Goal: Task Accomplishment & Management: Complete application form

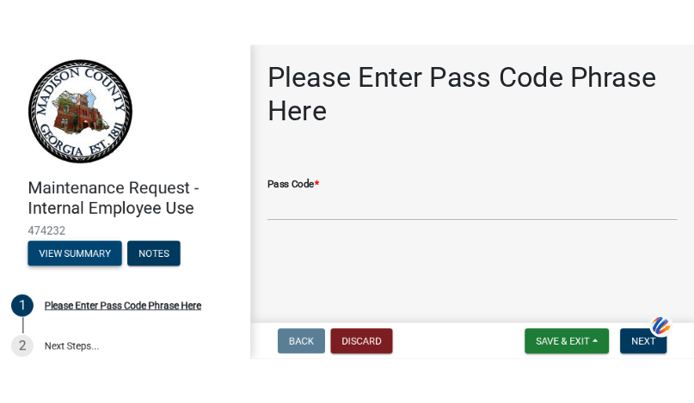
scroll to position [15, 0]
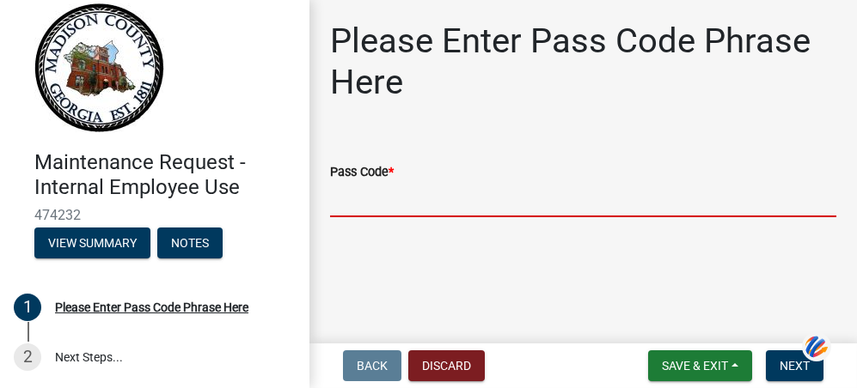
click at [369, 204] on input "Pass Code *" at bounding box center [583, 199] width 506 height 35
type input "bgmr2025"
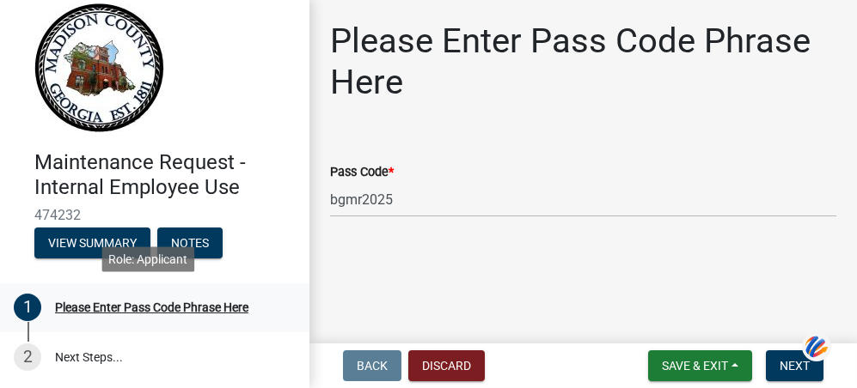
click at [83, 304] on div "Please Enter Pass Code Phrase Here" at bounding box center [151, 308] width 193 height 12
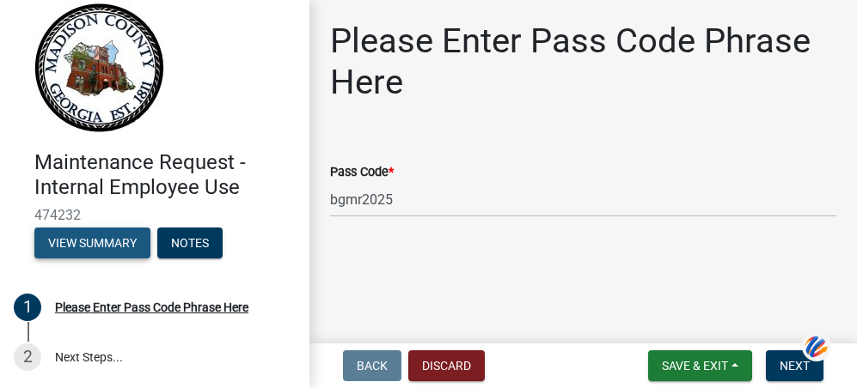
click at [133, 241] on button "View Summary" at bounding box center [92, 243] width 116 height 31
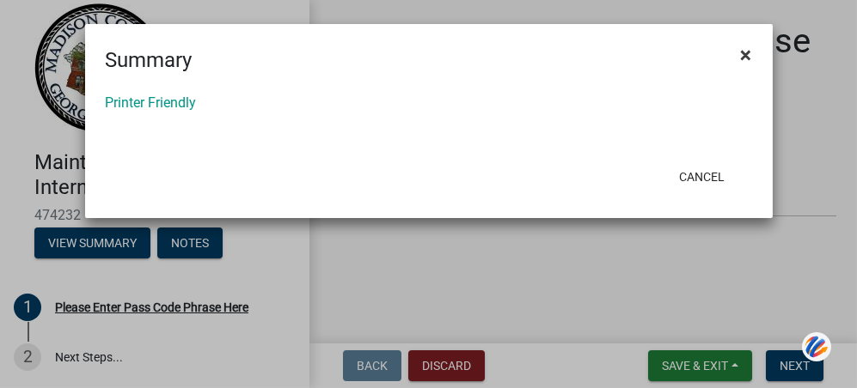
click at [755, 53] on button "×" at bounding box center [746, 55] width 39 height 48
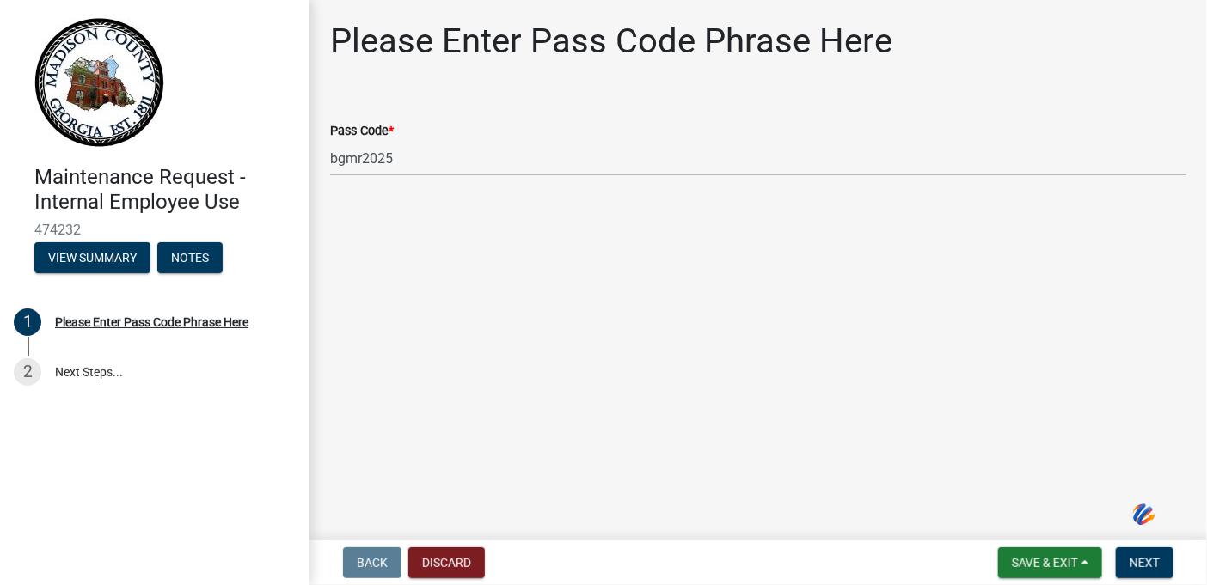
scroll to position [0, 0]
click at [95, 321] on div "Please Enter Pass Code Phrase Here" at bounding box center [151, 322] width 193 height 12
click at [94, 376] on link "2 Next Steps..." at bounding box center [154, 372] width 309 height 50
click at [107, 259] on button "View Summary" at bounding box center [92, 257] width 116 height 31
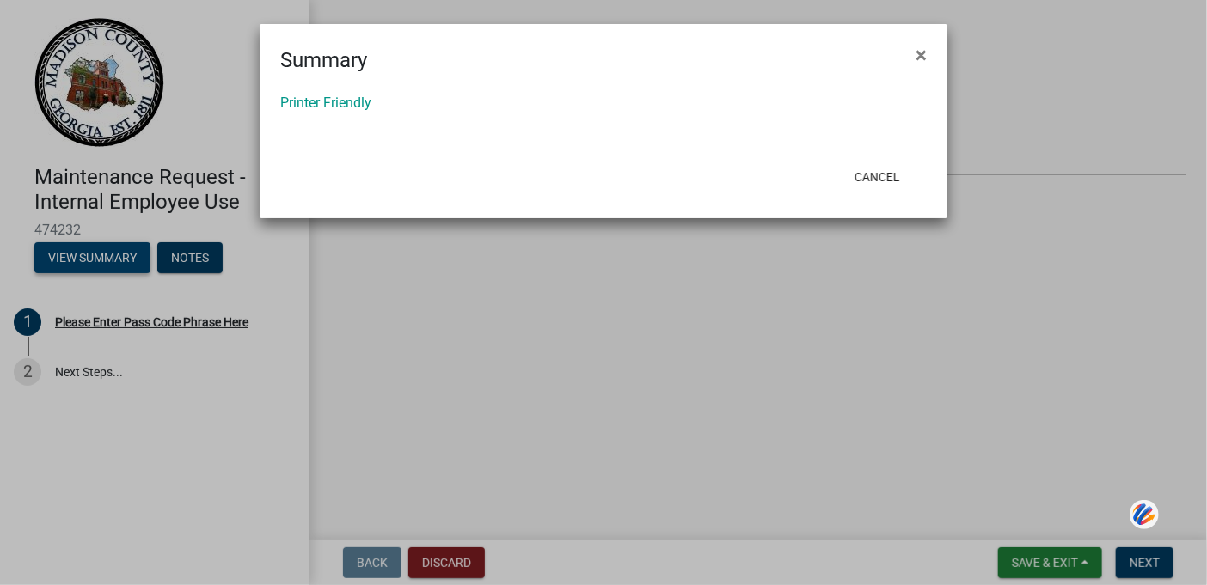
click at [107, 259] on ngb-modal-window "Summary × Printer Friendly Cancel" at bounding box center [603, 292] width 1207 height 585
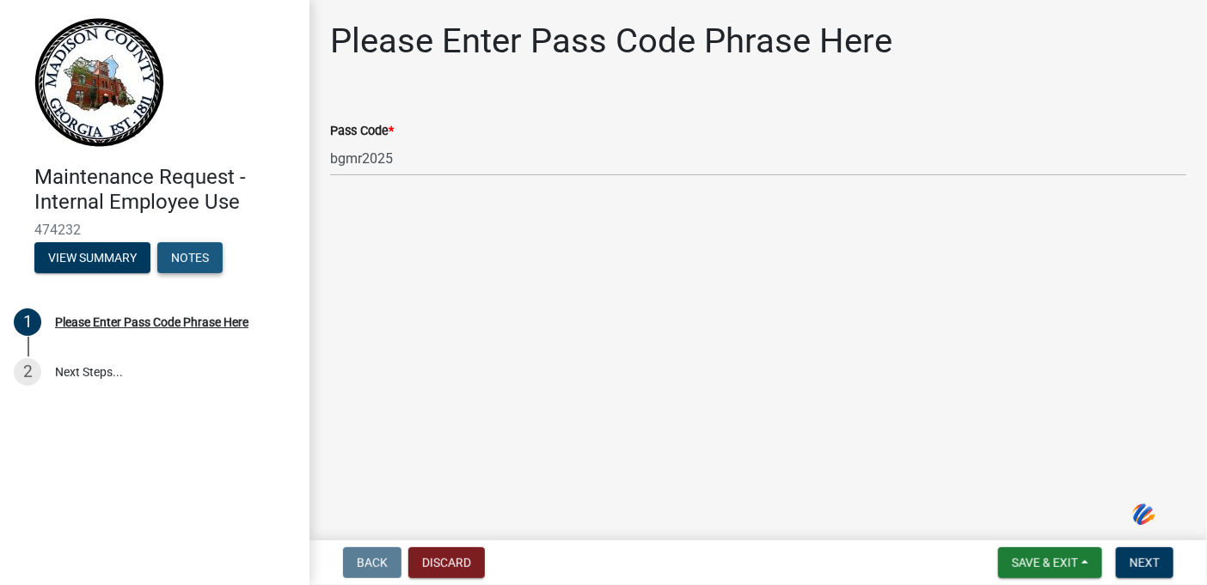
click at [195, 263] on button "Notes" at bounding box center [189, 257] width 65 height 31
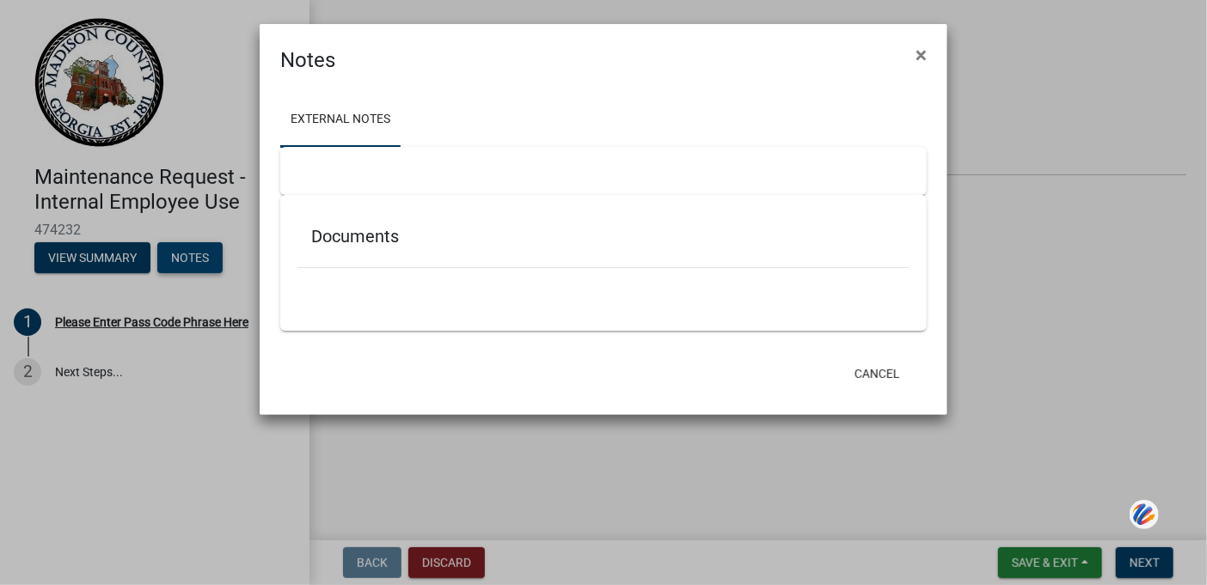
click at [195, 263] on ngb-modal-window "Notes × External Notes Documents Cancel" at bounding box center [603, 292] width 1207 height 585
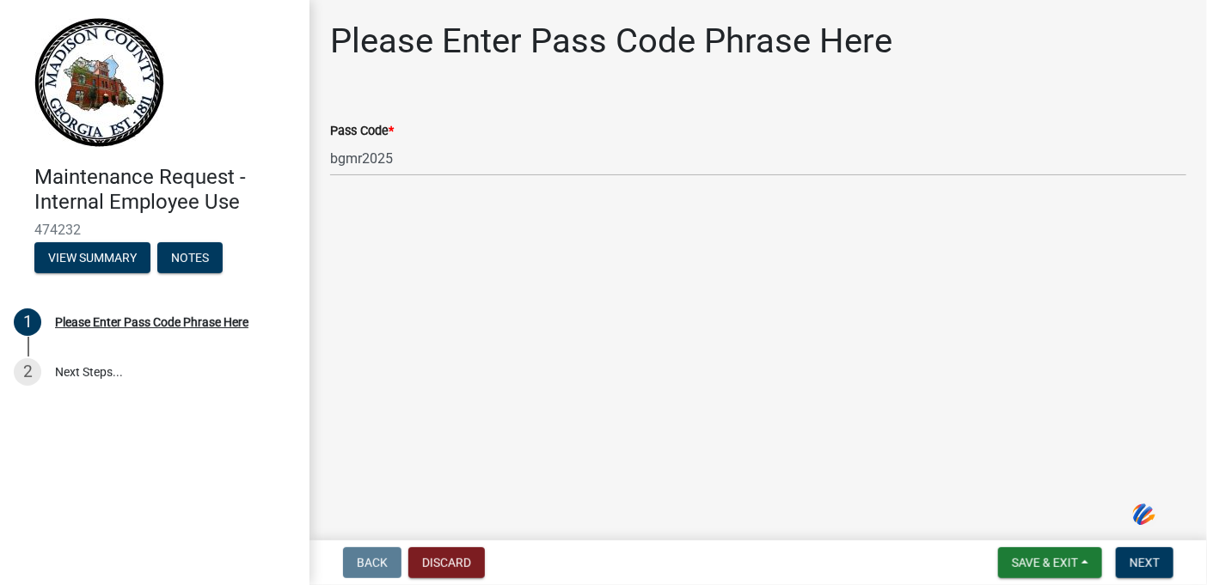
click at [856, 388] on img at bounding box center [1143, 514] width 29 height 32
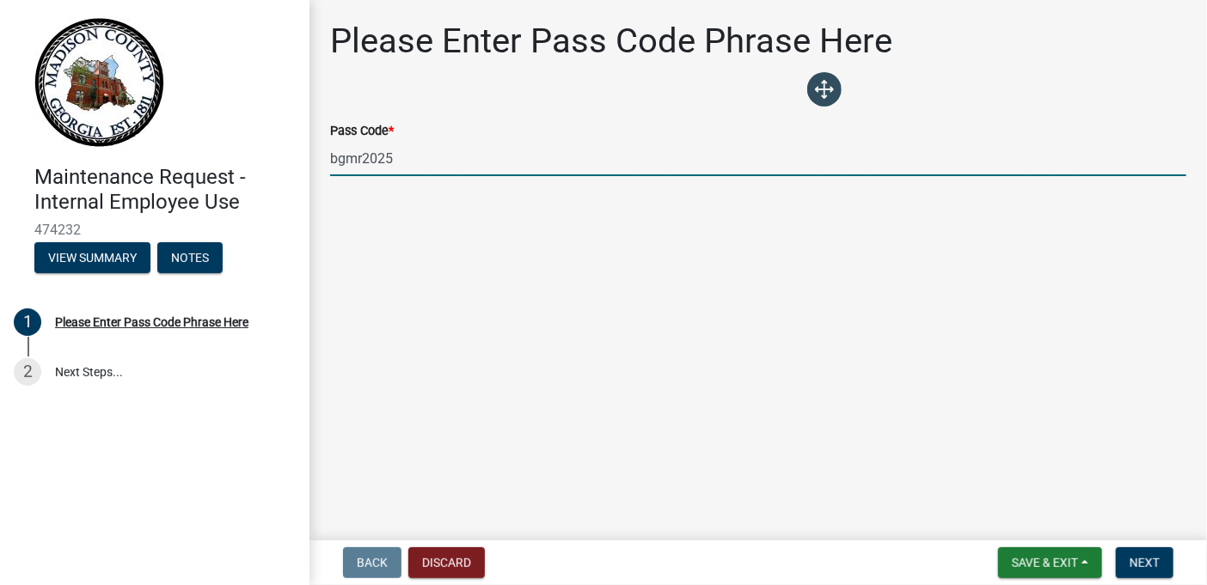
click at [856, 151] on input "bgmr2025" at bounding box center [758, 158] width 856 height 35
click at [153, 321] on div "Please Enter Pass Code Phrase Here" at bounding box center [151, 322] width 193 height 12
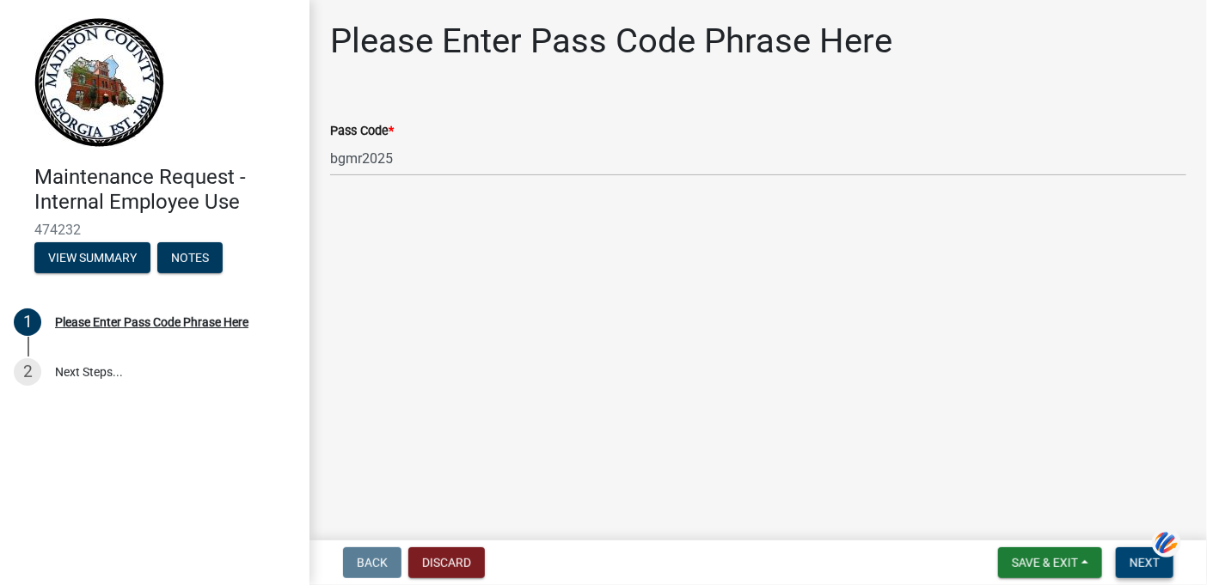
click at [856, 388] on span "Next" at bounding box center [1144, 563] width 30 height 14
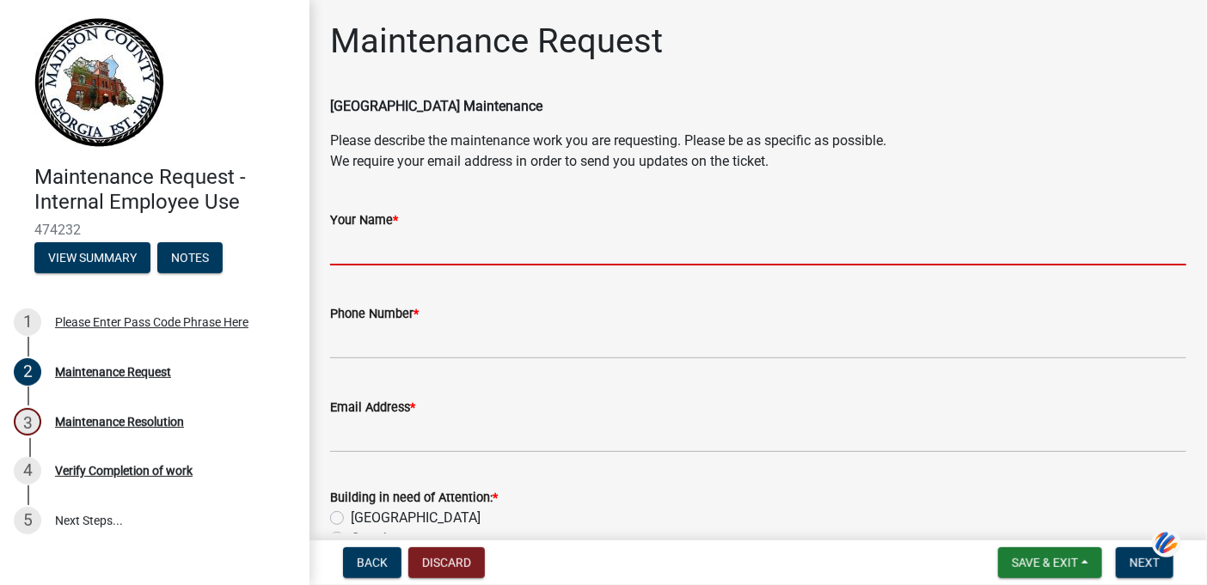
click at [425, 235] on input "Your Name *" at bounding box center [758, 247] width 856 height 35
type input "[PERSON_NAME]"
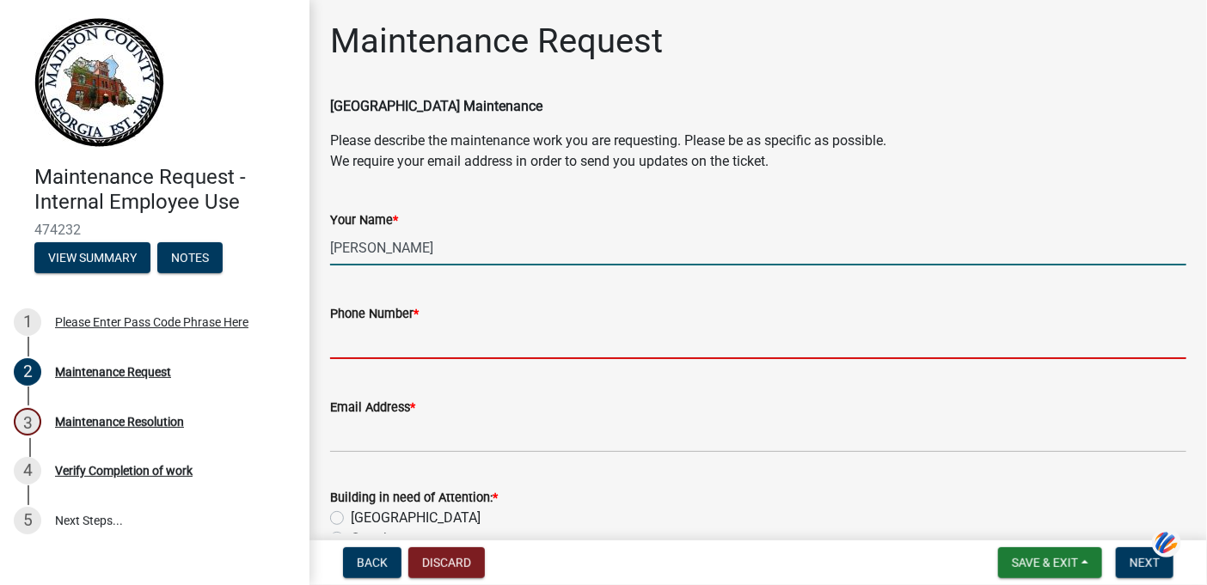
type input "7067956250"
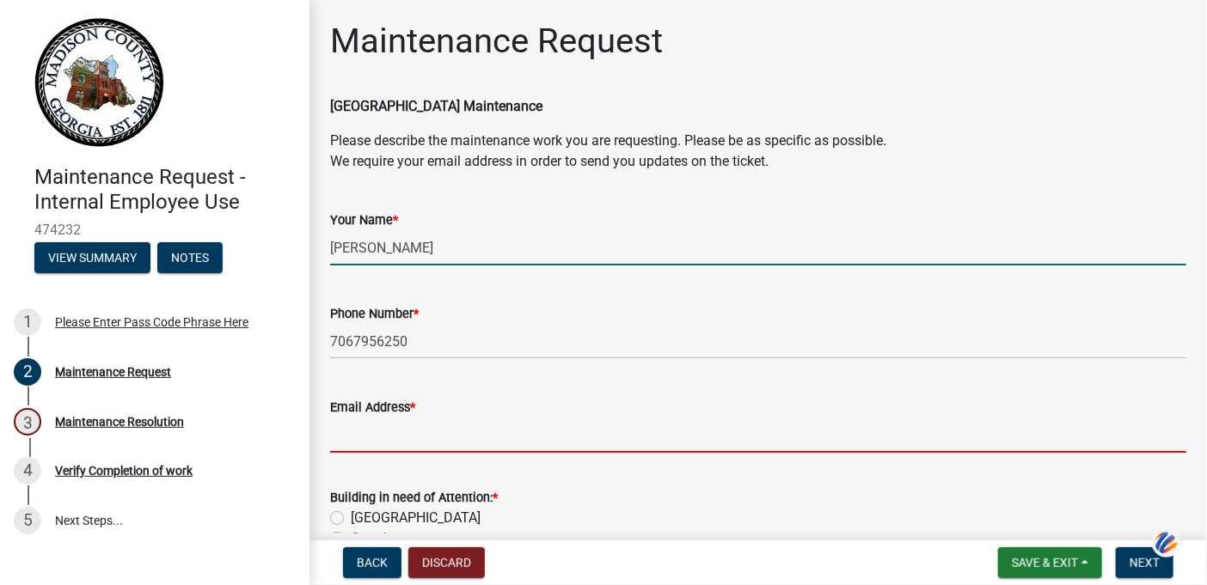
type input "[EMAIL_ADDRESS][DOMAIN_NAME]"
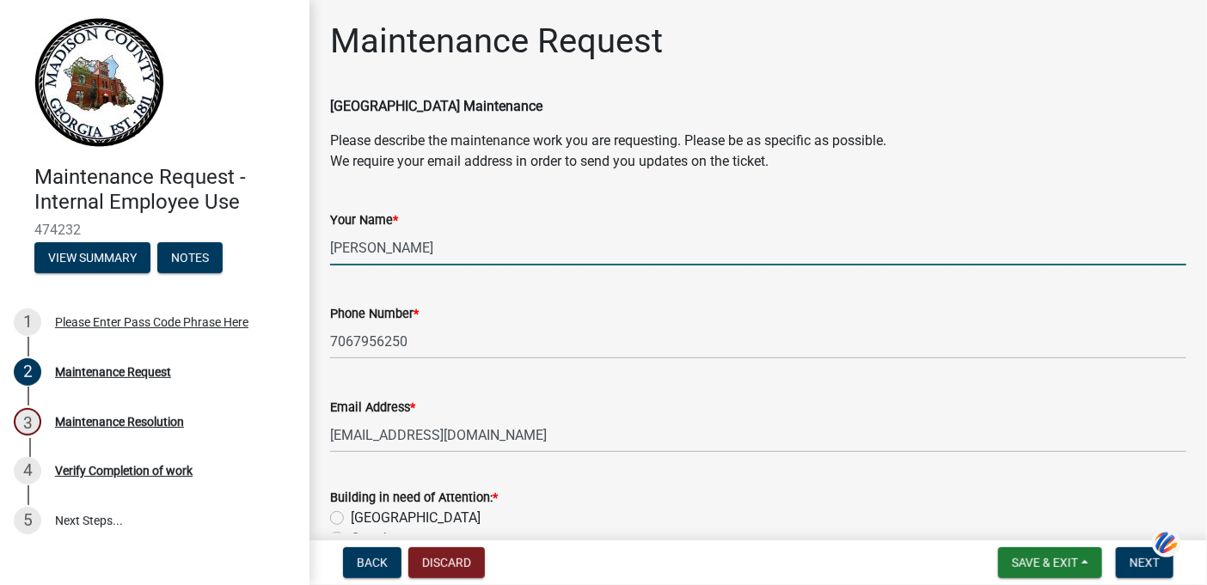
type input "[GEOGRAPHIC_DATA]"
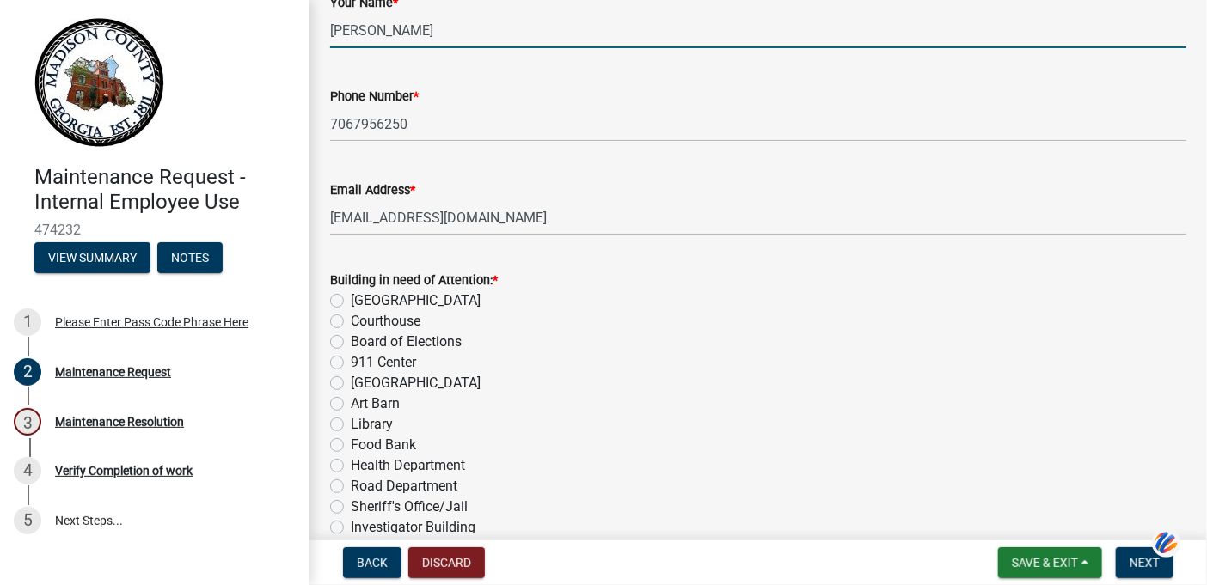
scroll to position [344, 0]
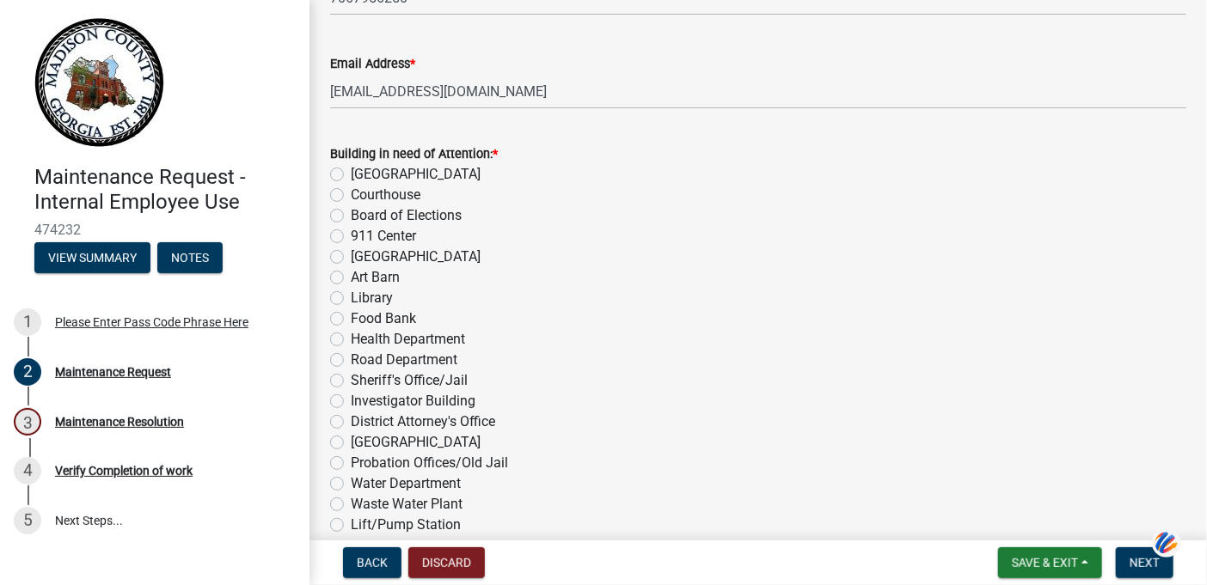
click at [351, 251] on label "[GEOGRAPHIC_DATA]" at bounding box center [416, 257] width 130 height 21
click at [351, 251] on input "[GEOGRAPHIC_DATA]" at bounding box center [356, 252] width 11 height 11
radio input "true"
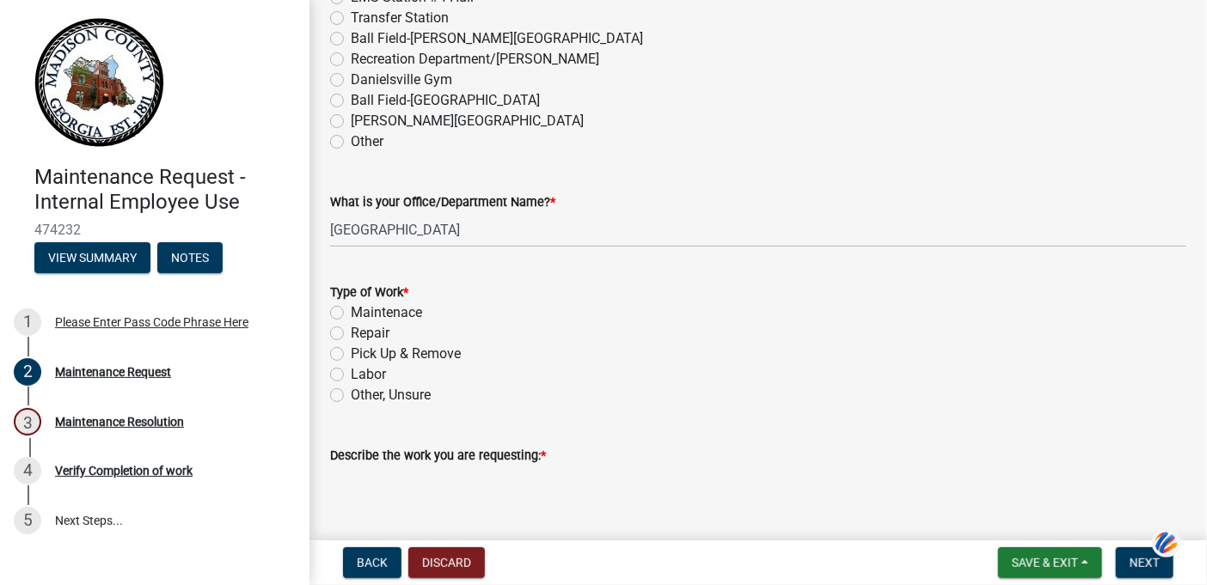
scroll to position [1031, 0]
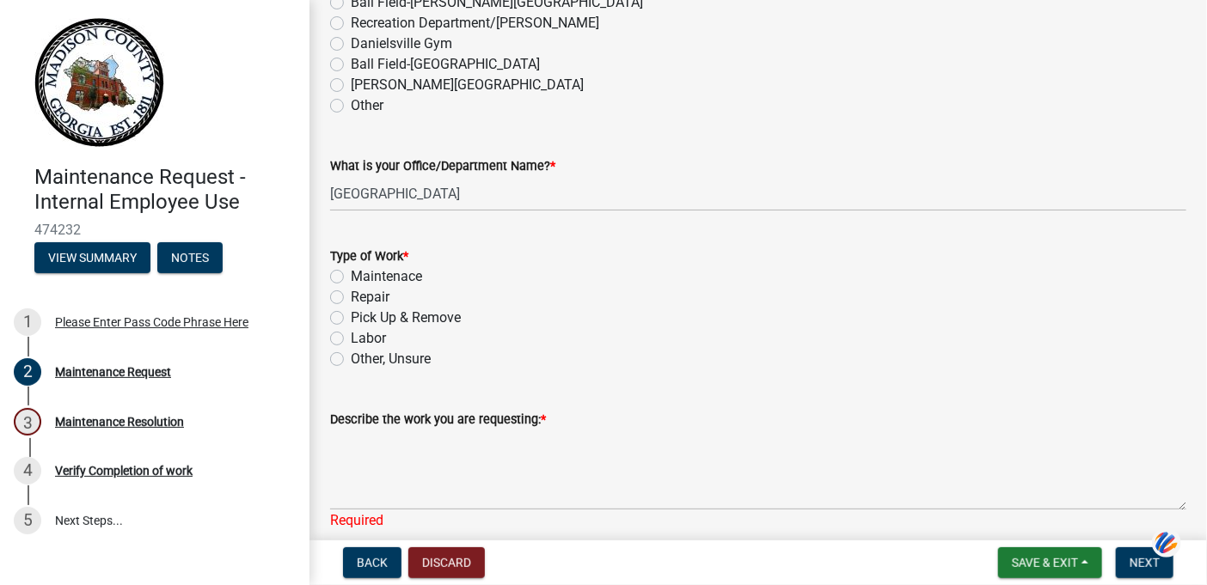
click at [351, 290] on label "Repair" at bounding box center [370, 297] width 39 height 21
click at [351, 290] on input "Repair" at bounding box center [356, 292] width 11 height 11
radio input "true"
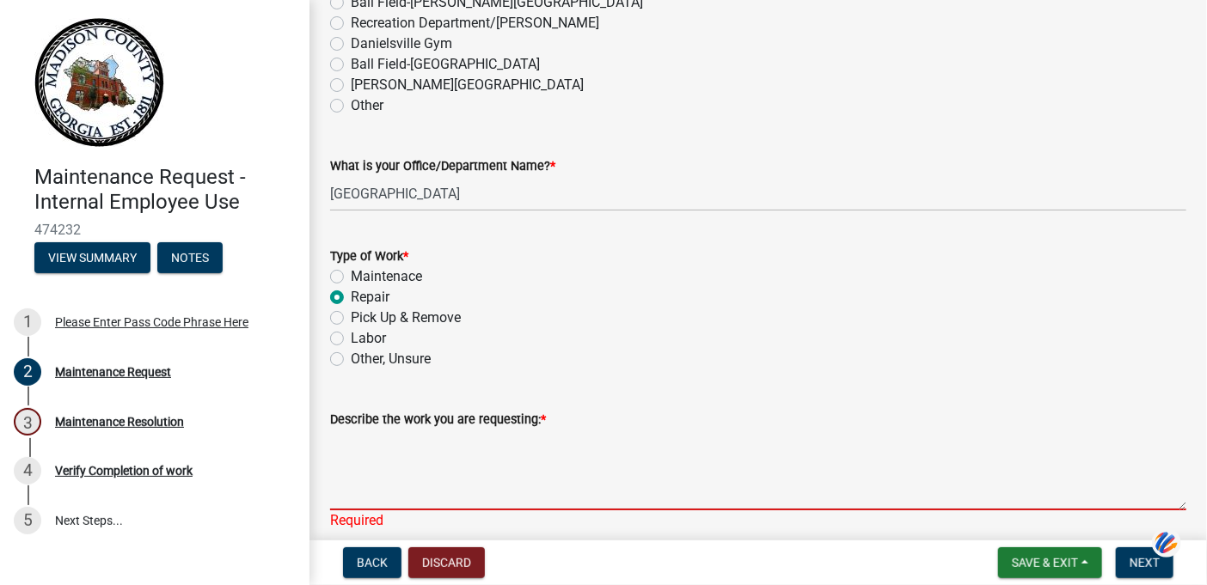
click at [359, 388] on textarea "Describe the work you are requesting: *" at bounding box center [758, 470] width 856 height 81
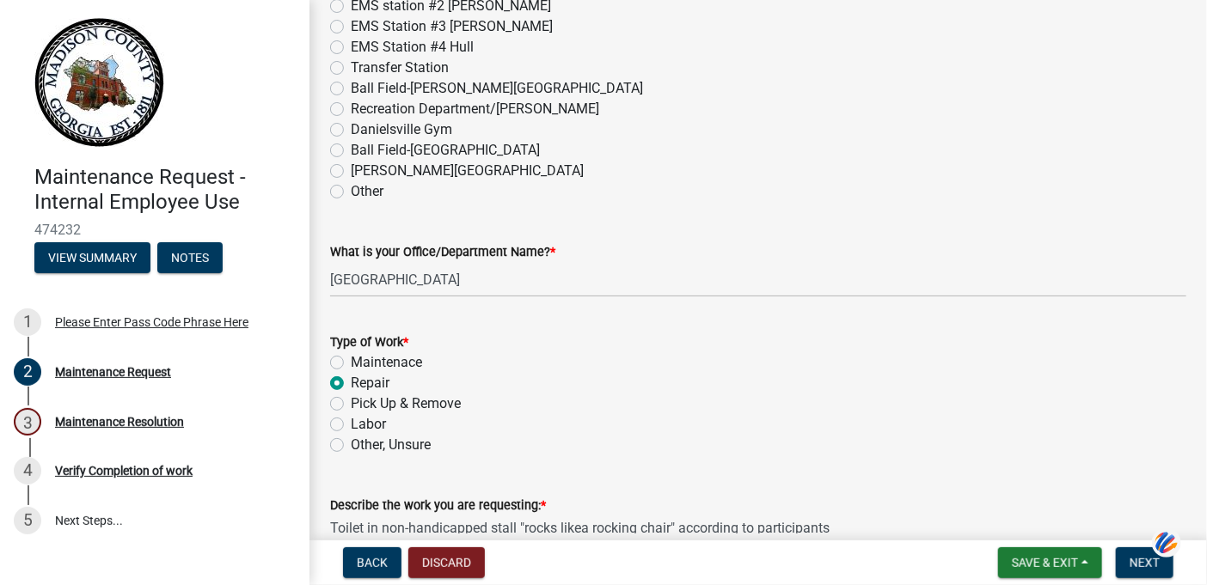
scroll to position [1117, 0]
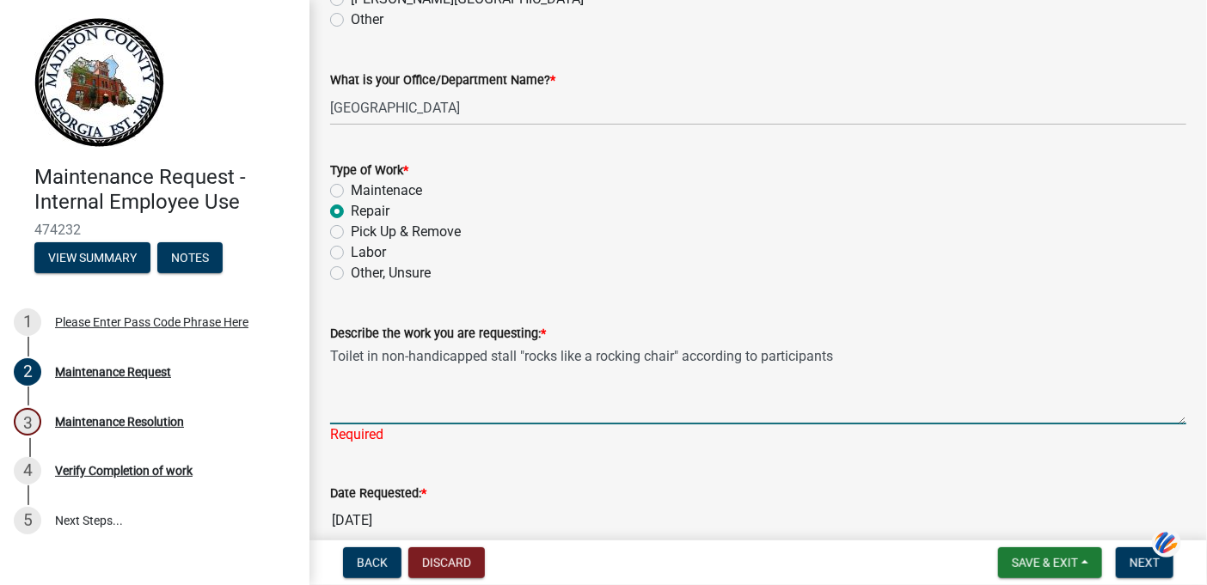
type textarea "Toilet in non-handicapped stall "rocks like a rocking chair" according to parti…"
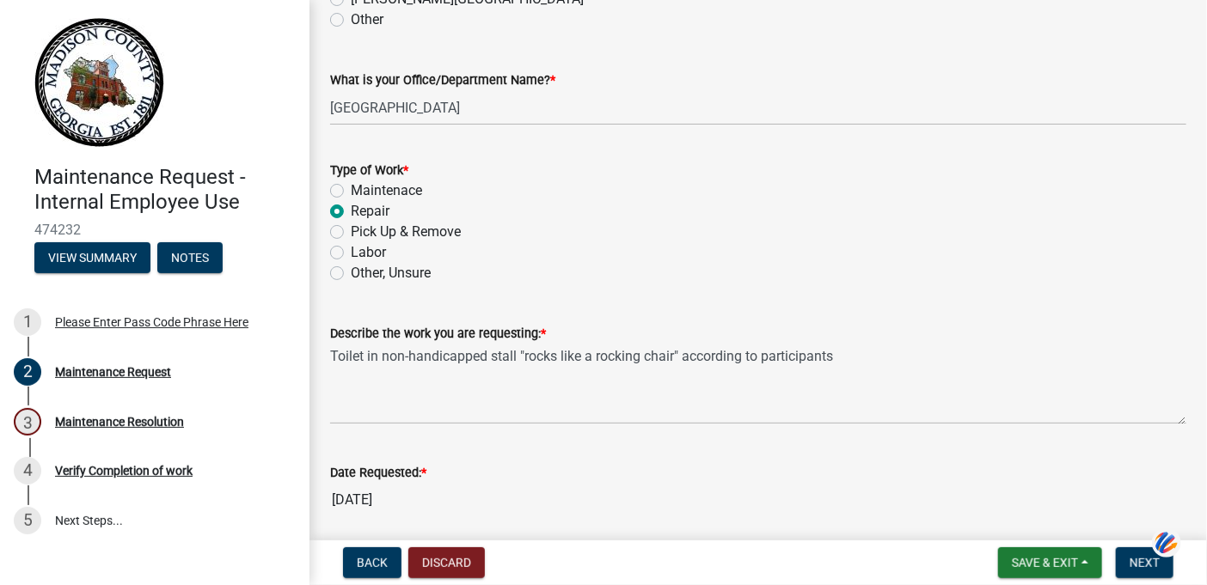
click at [798, 260] on div "Labor" at bounding box center [758, 252] width 856 height 21
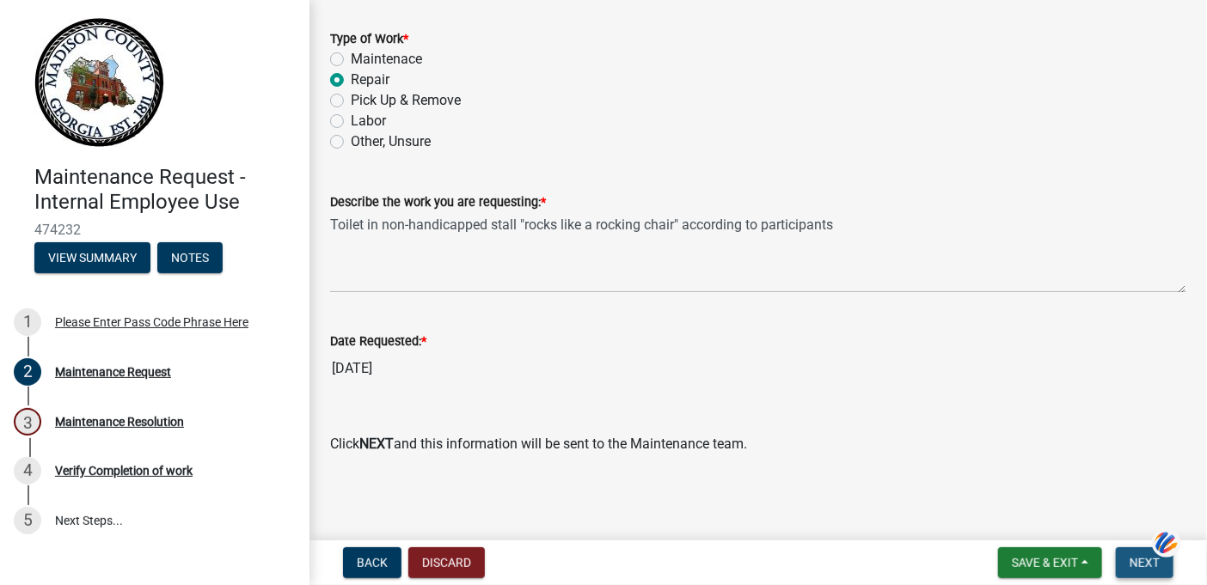
click at [856, 388] on span "Next" at bounding box center [1144, 563] width 30 height 14
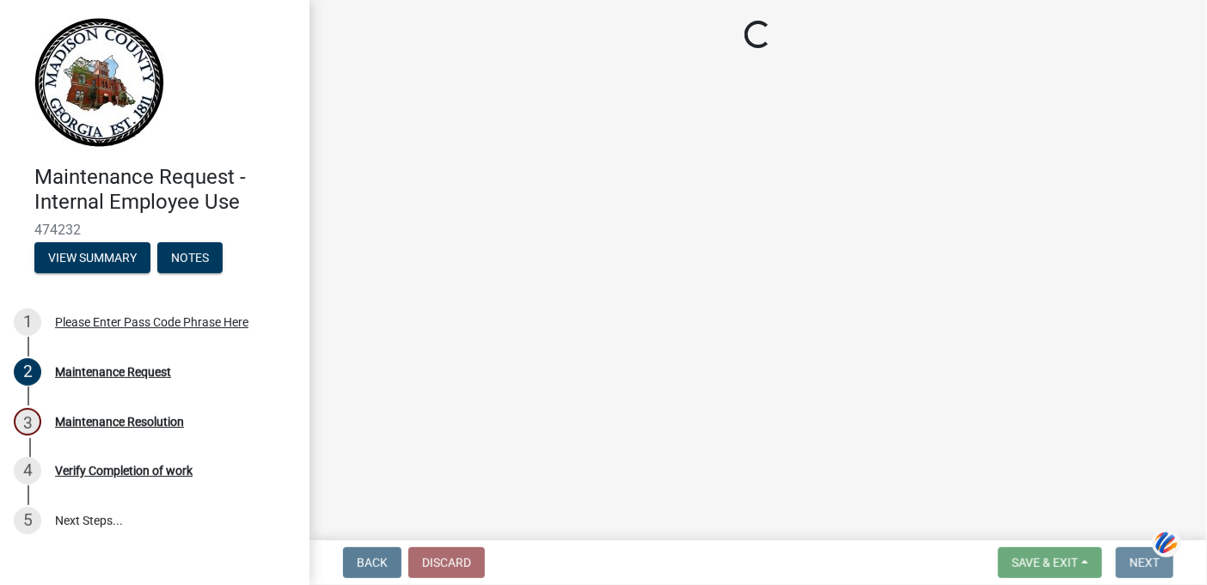
scroll to position [0, 0]
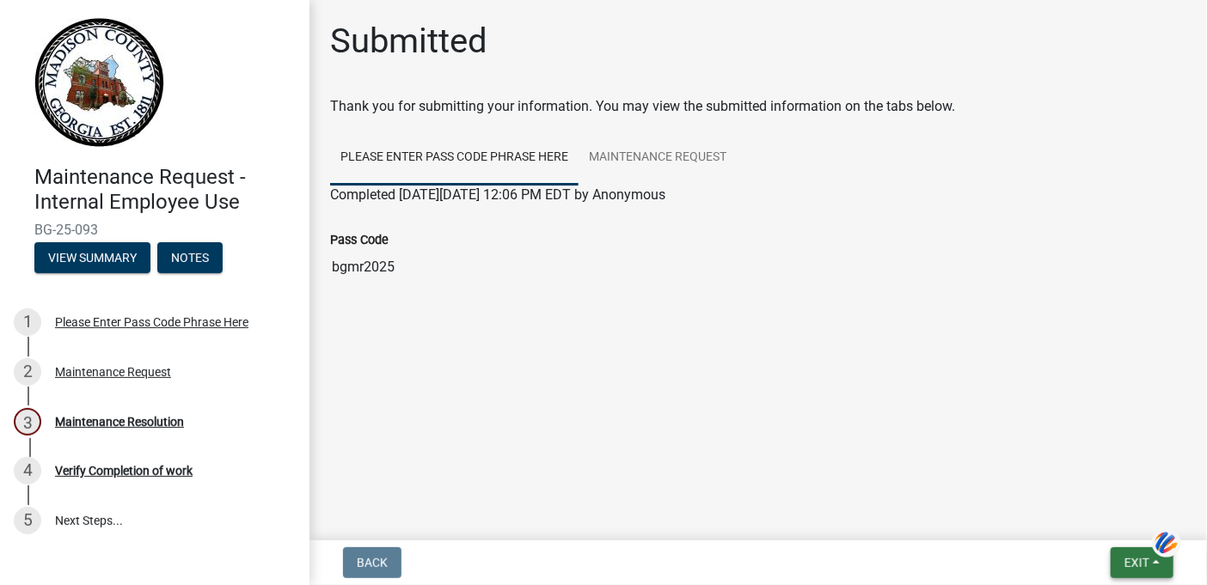
click at [856, 388] on span "Exit" at bounding box center [1136, 563] width 25 height 14
click at [856, 388] on main "Submitted Thank you for submitting your information. You may view the submitted…" at bounding box center [757, 267] width 897 height 534
click at [803, 388] on main "Submitted Thank you for submitting your information. You may view the submitted…" at bounding box center [757, 267] width 897 height 534
click at [856, 388] on button "Exit" at bounding box center [1141, 562] width 63 height 31
click at [856, 388] on button "Save & Exit" at bounding box center [1105, 518] width 138 height 41
